Goal: Information Seeking & Learning: Learn about a topic

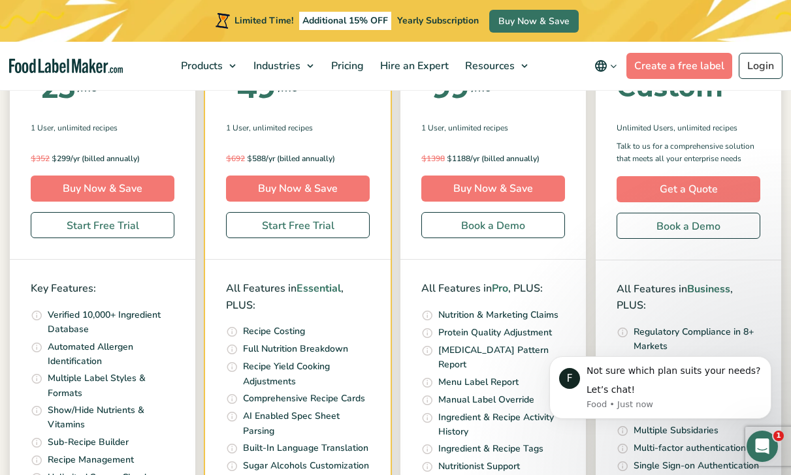
scroll to position [534, 0]
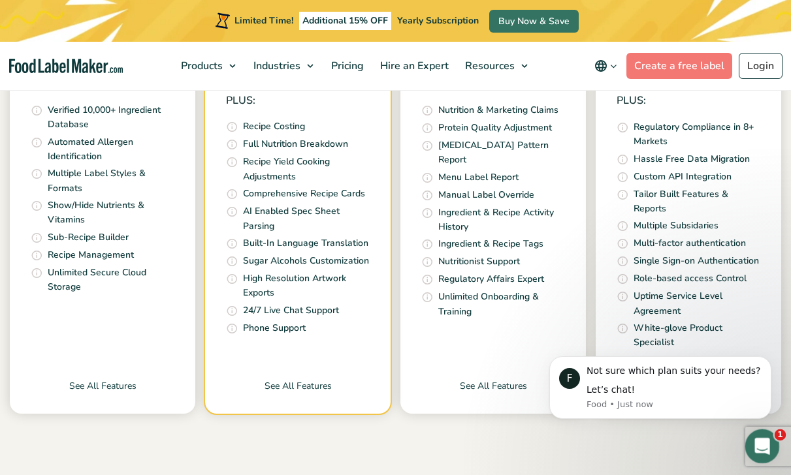
click at [765, 447] on icon "Open Intercom Messenger" at bounding box center [761, 445] width 22 height 22
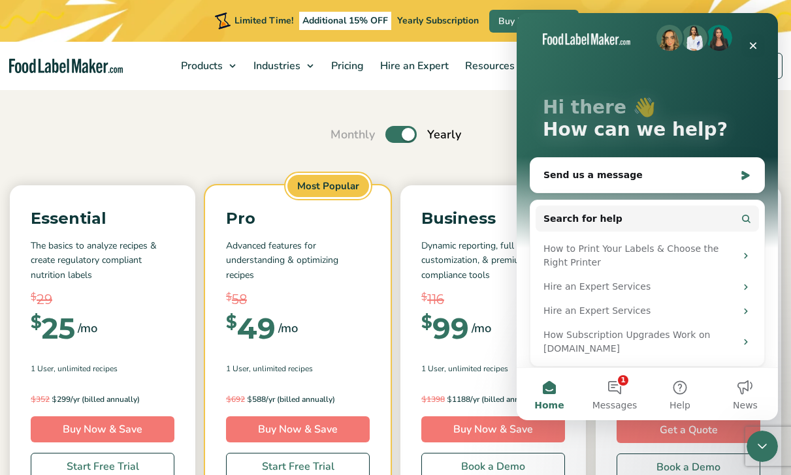
scroll to position [0, 0]
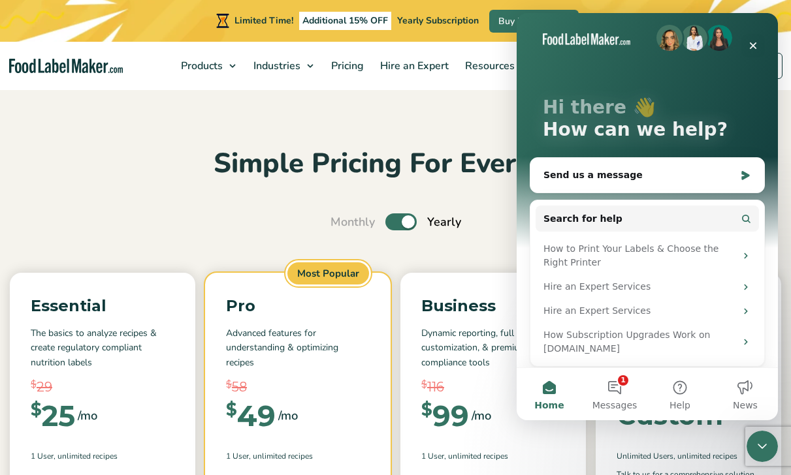
click at [393, 215] on label "Toggle" at bounding box center [400, 222] width 31 height 17
click at [342, 218] on input "Toggle" at bounding box center [337, 222] width 8 height 8
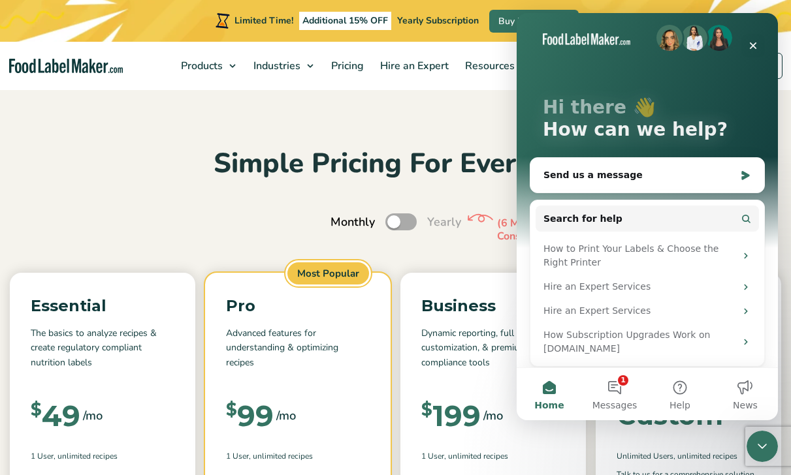
click at [393, 215] on label "Toggle" at bounding box center [400, 222] width 31 height 17
click at [342, 218] on input "Toggle" at bounding box center [337, 222] width 8 height 8
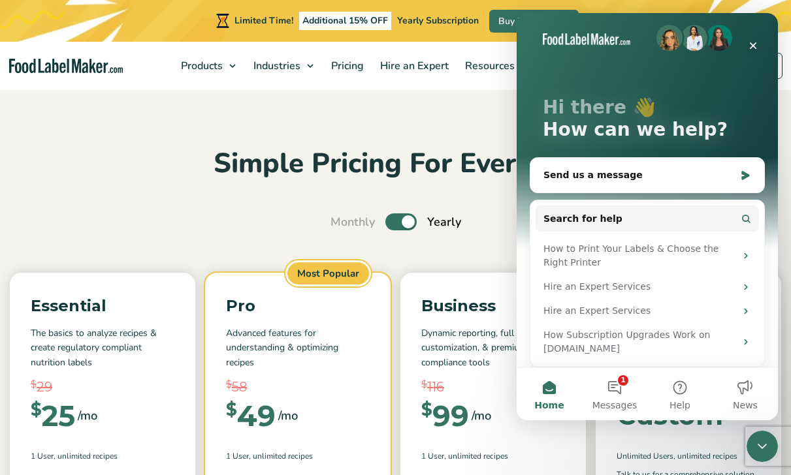
click at [393, 215] on label "Toggle" at bounding box center [400, 222] width 31 height 17
click at [342, 218] on input "Toggle" at bounding box center [337, 222] width 8 height 8
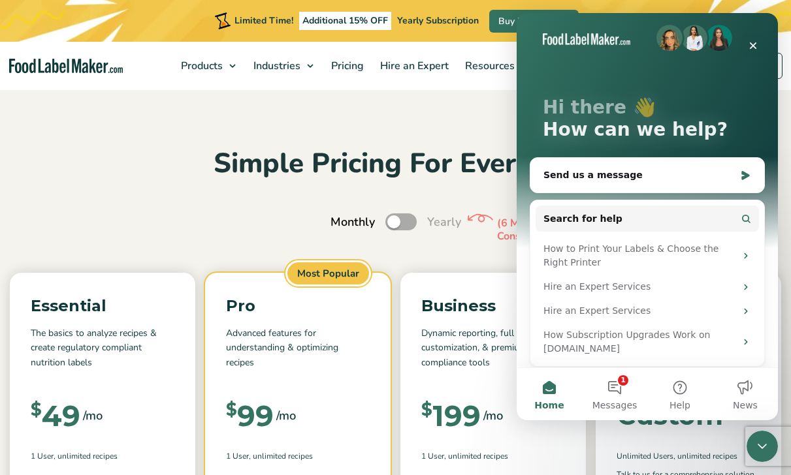
click at [393, 215] on label "Toggle" at bounding box center [400, 222] width 31 height 17
click at [342, 218] on input "Toggle" at bounding box center [337, 222] width 8 height 8
checkbox input "true"
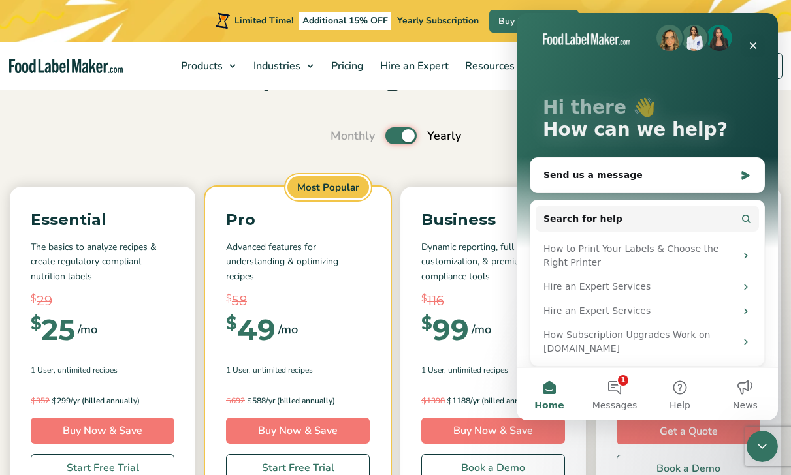
scroll to position [88, 0]
